Goal: Communication & Community: Ask a question

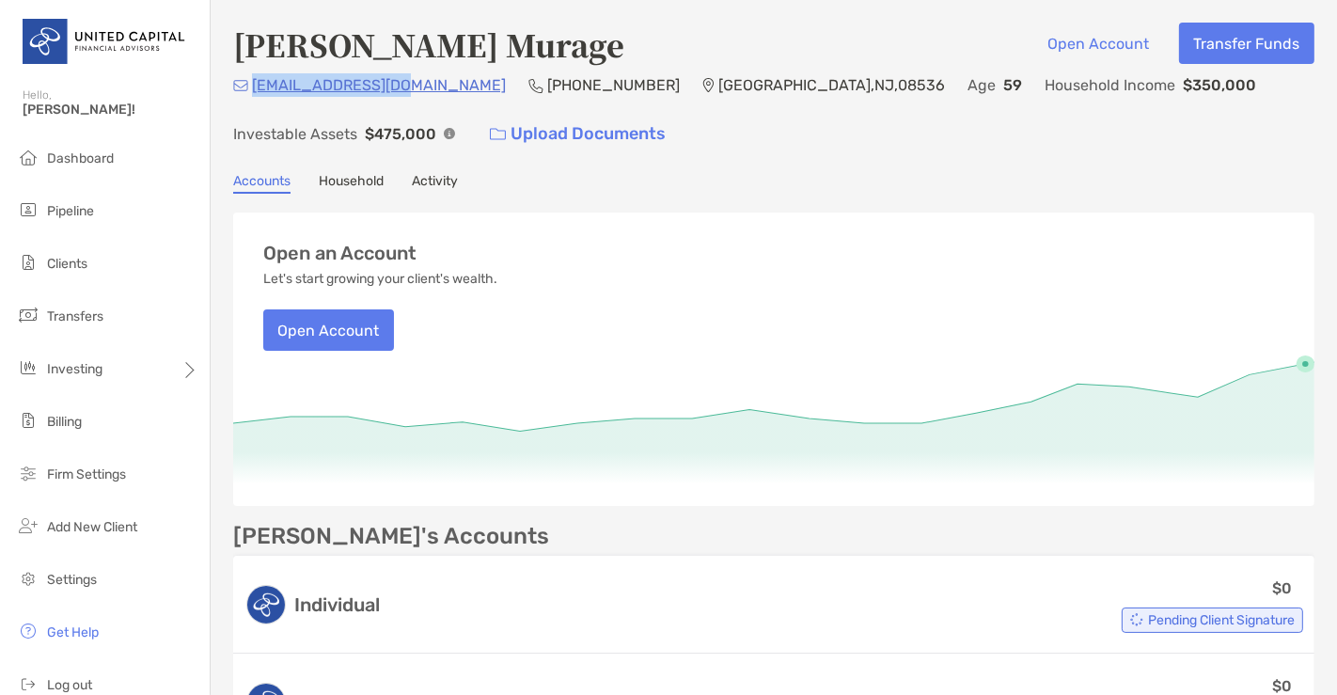
click at [365, 176] on link "Household" at bounding box center [351, 183] width 65 height 21
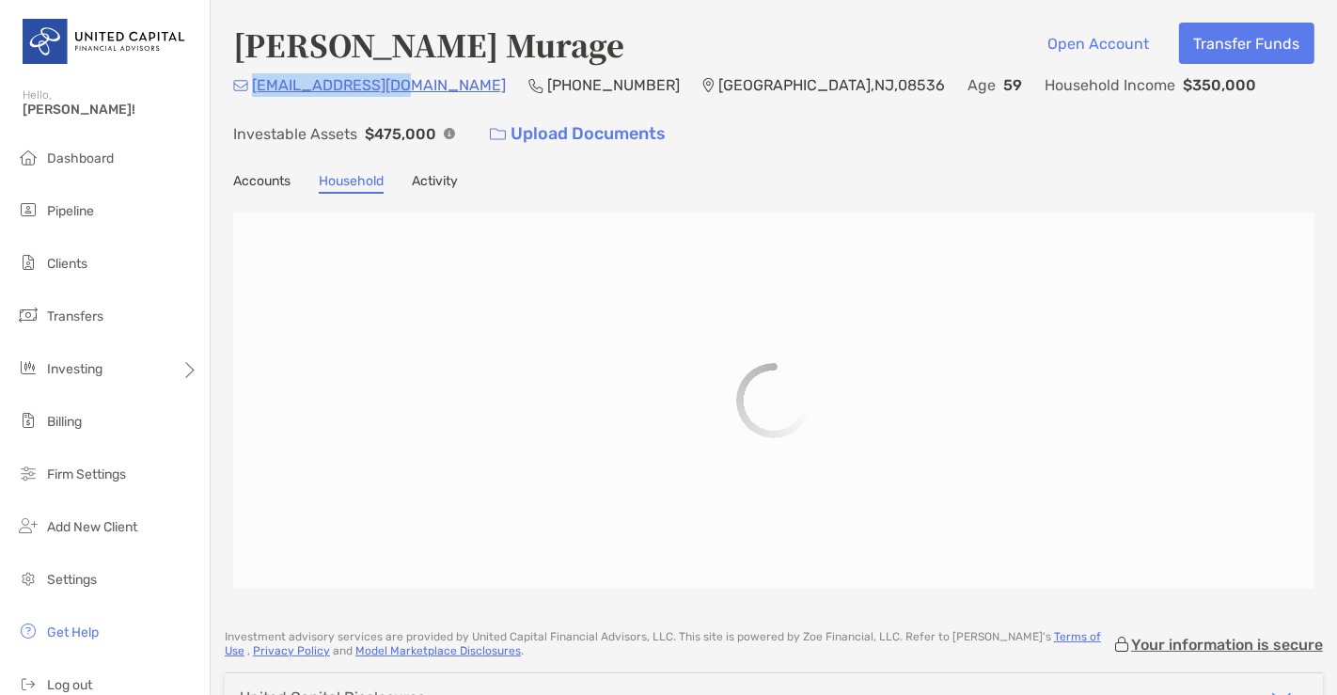
click at [425, 177] on link "Activity" at bounding box center [435, 183] width 46 height 21
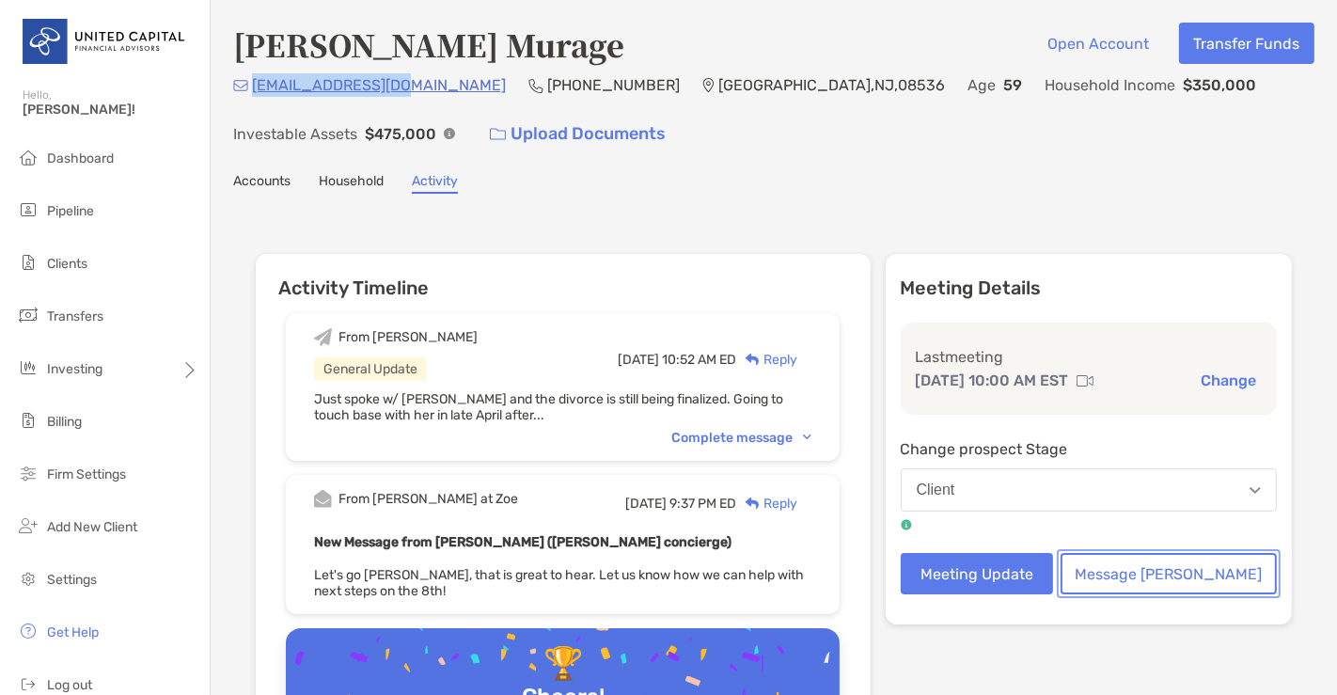
click at [1160, 580] on button "Message [PERSON_NAME]" at bounding box center [1169, 573] width 216 height 41
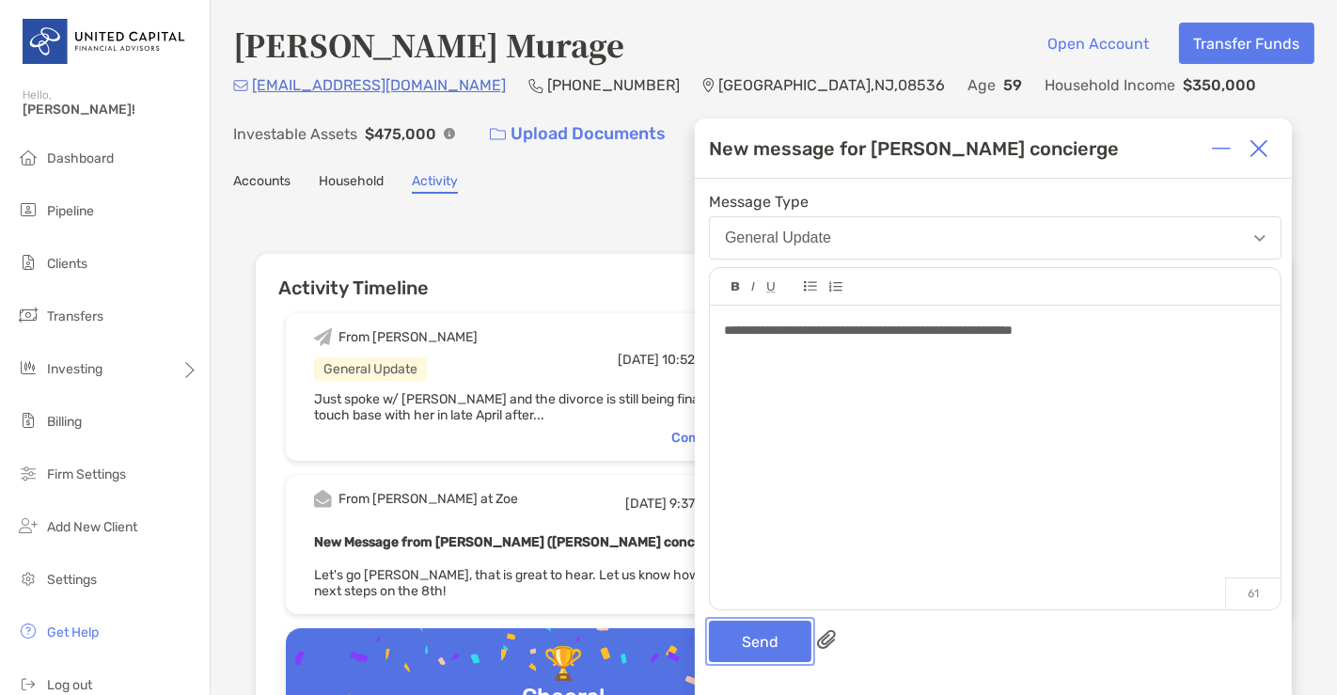
click at [738, 650] on button "Send" at bounding box center [760, 641] width 103 height 41
